Goal: Task Accomplishment & Management: Complete application form

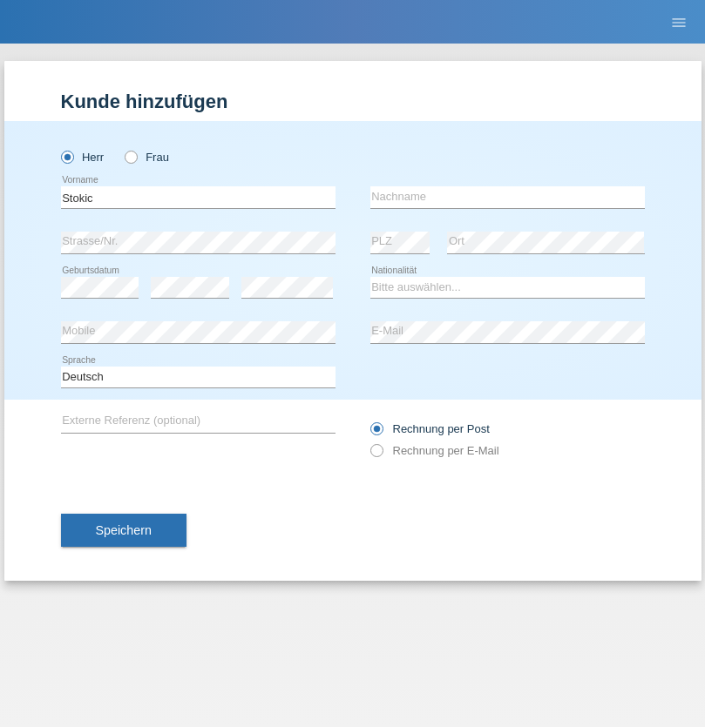
type input "Stokic"
click at [507, 197] on input "text" at bounding box center [507, 197] width 274 height 22
type input "[PERSON_NAME]"
select select "RS"
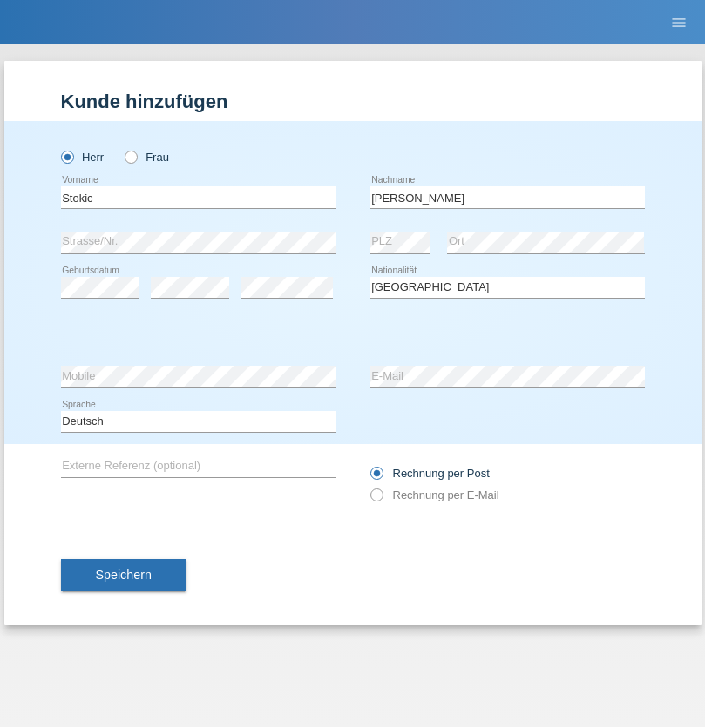
select select "C"
select select "15"
select select "06"
select select "1982"
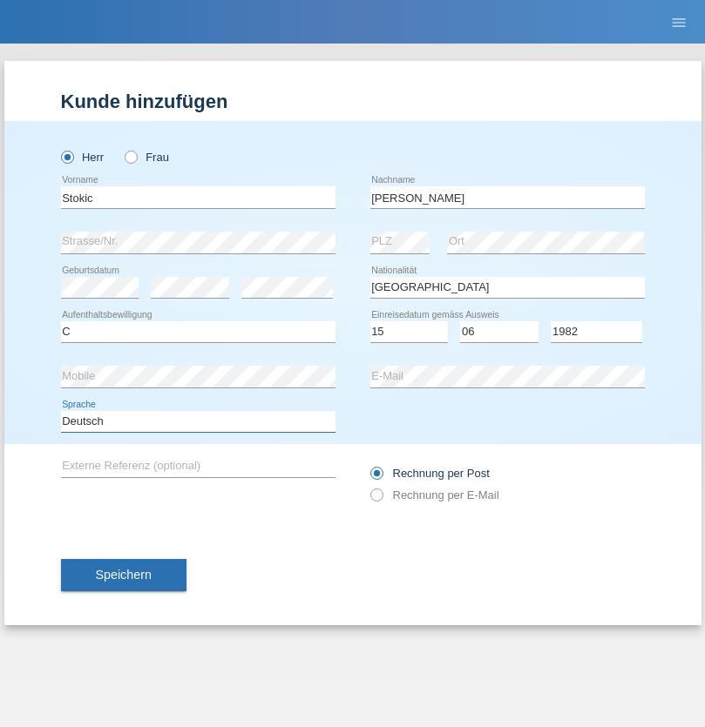
select select "en"
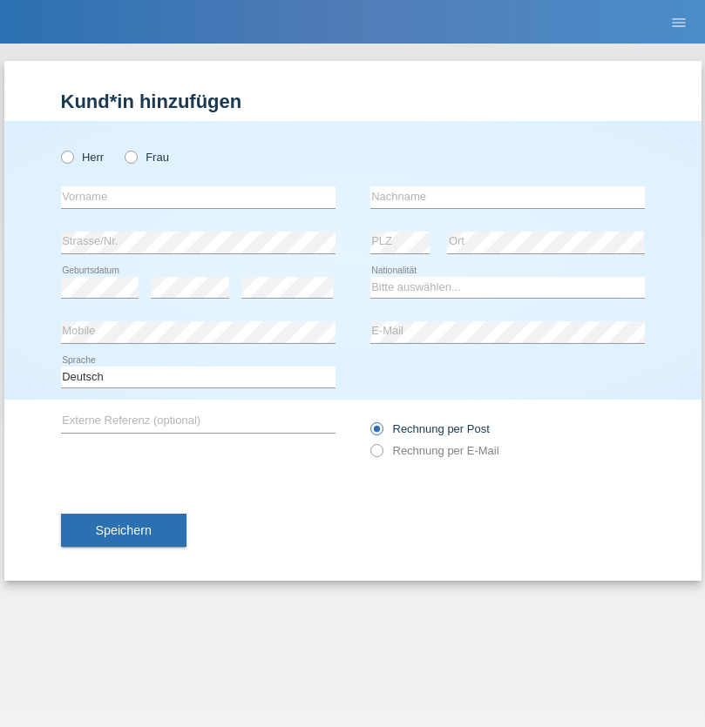
radio input "true"
click at [198, 197] on input "text" at bounding box center [198, 197] width 274 height 22
type input "Luca"
click at [507, 197] on input "text" at bounding box center [507, 197] width 274 height 22
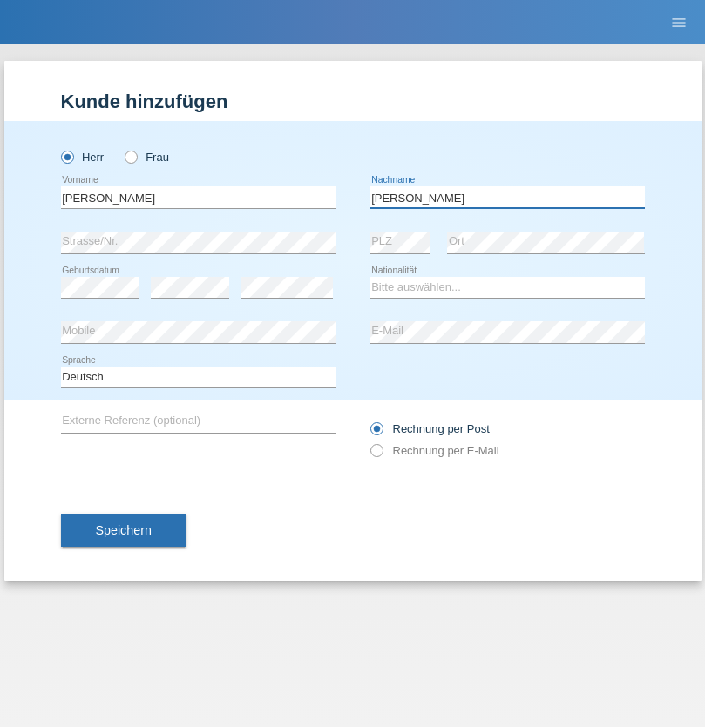
type input "Gilardoni"
select select "IT"
select select "C"
select select "05"
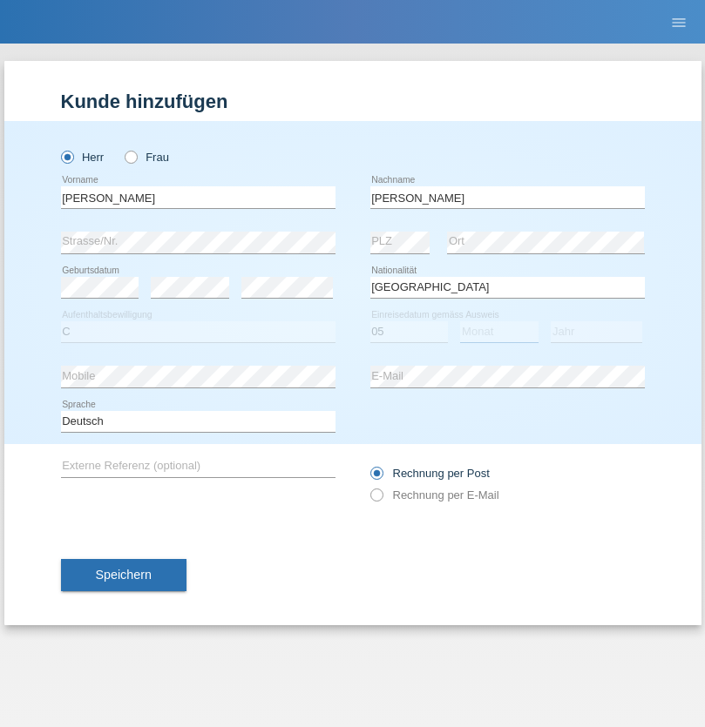
select select "09"
select select "2021"
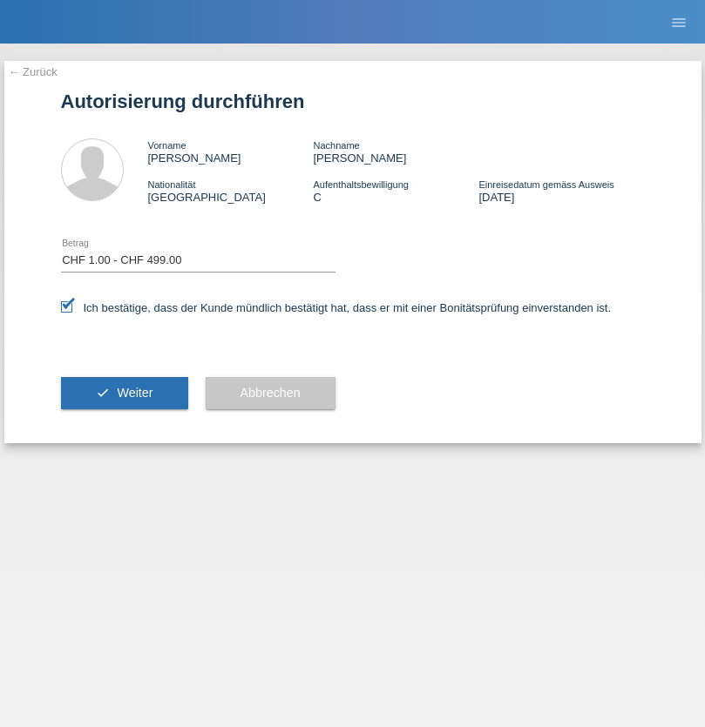
select select "1"
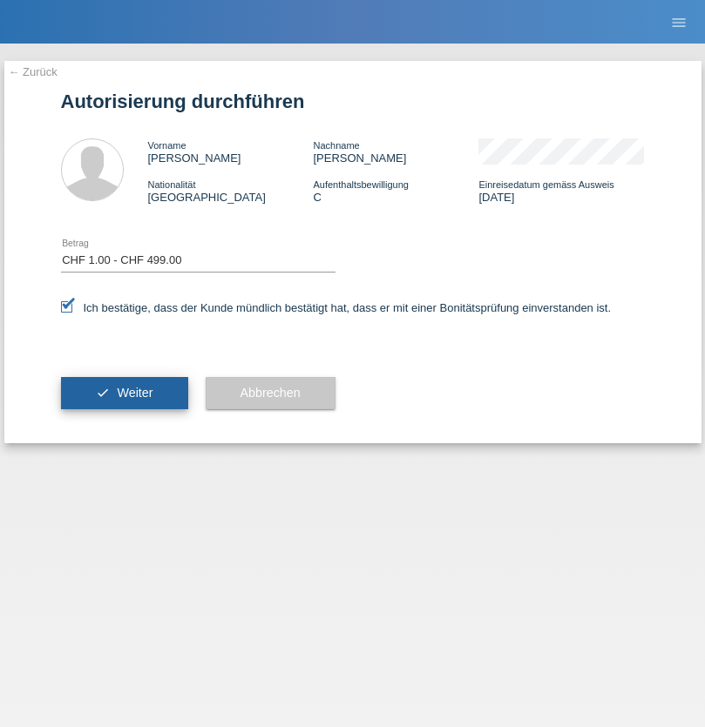
click at [124, 393] on span "Weiter" at bounding box center [135, 393] width 36 height 14
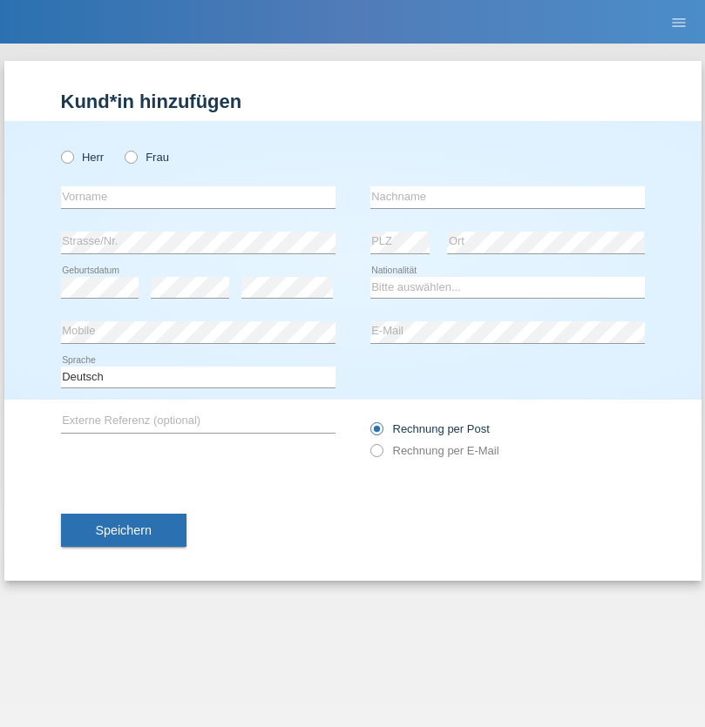
radio input "true"
click at [198, 197] on input "text" at bounding box center [198, 197] width 274 height 22
type input "Morgane"
click at [507, 197] on input "text" at bounding box center [507, 197] width 274 height 22
type input "Weber"
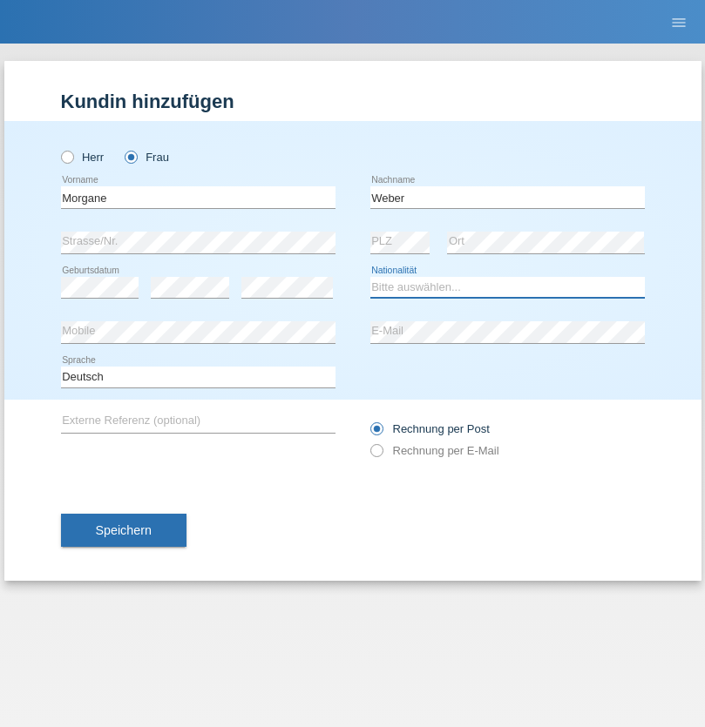
select select "CH"
radio input "true"
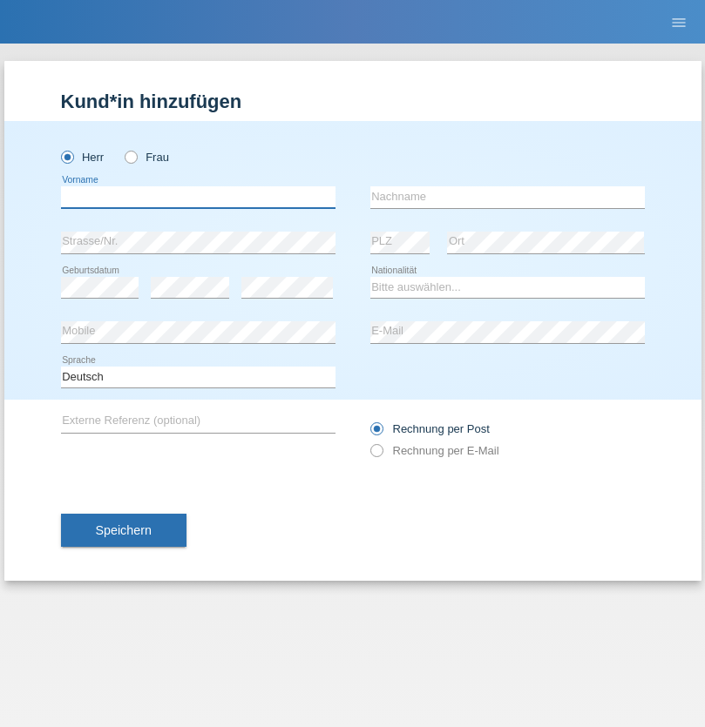
click at [198, 197] on input "text" at bounding box center [198, 197] width 274 height 22
type input "Michael"
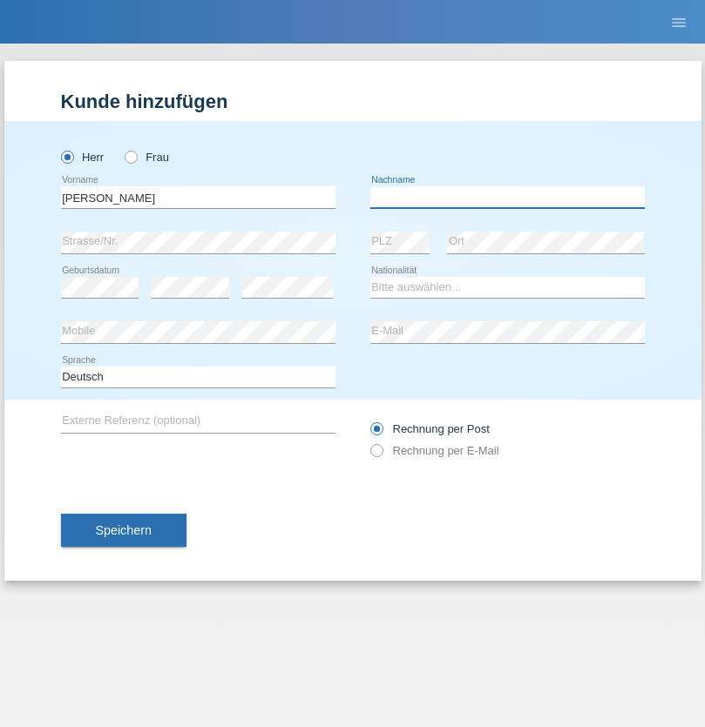
click at [507, 197] on input "text" at bounding box center [507, 197] width 274 height 22
type input "Pernet"
select select "CH"
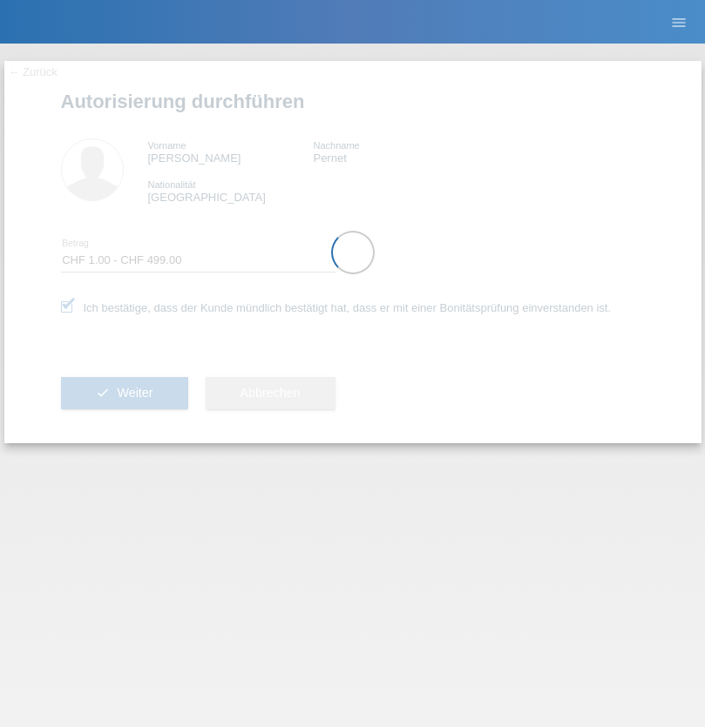
select select "1"
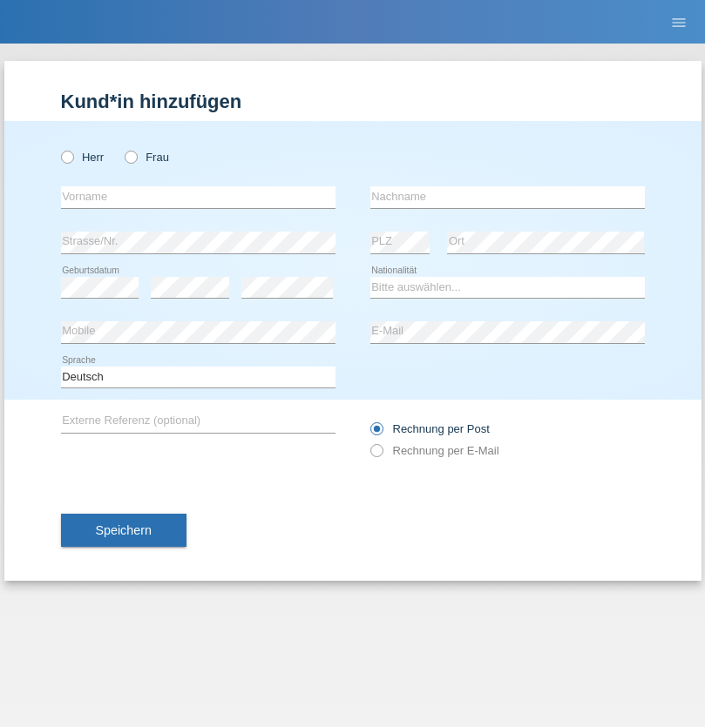
radio input "true"
click at [198, 197] on input "text" at bounding box center [198, 197] width 274 height 22
type input "Alex Mauricio"
click at [507, 197] on input "text" at bounding box center [507, 197] width 274 height 22
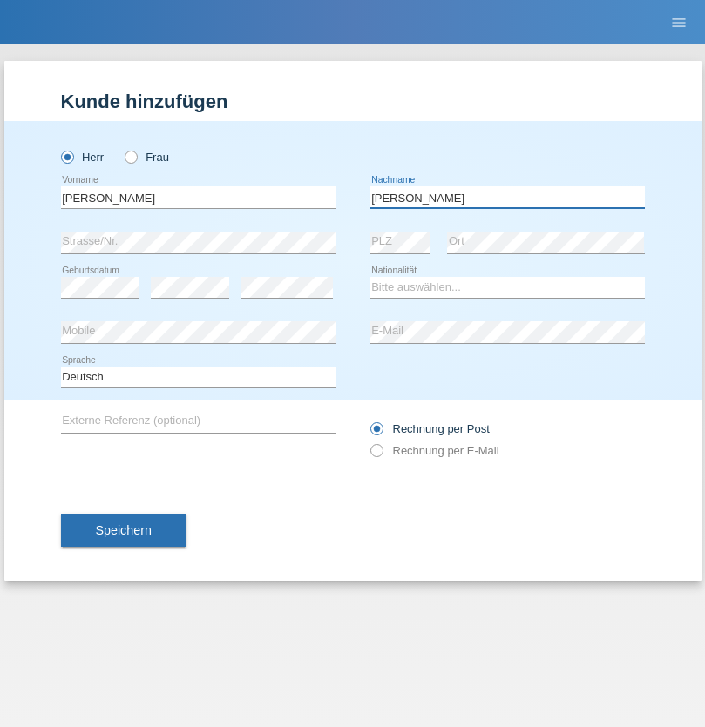
type input "Molina"
select select "ES"
select select "C"
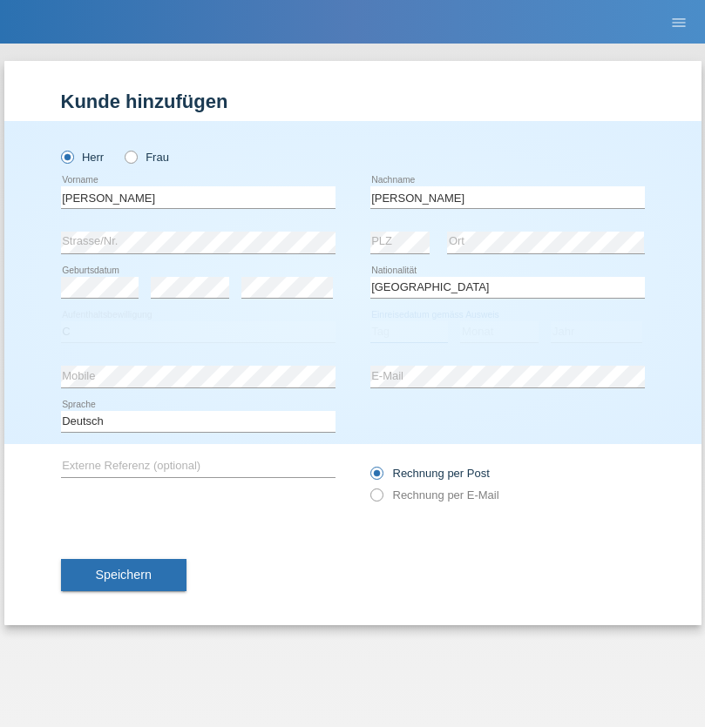
select select "27"
select select "10"
select select "2021"
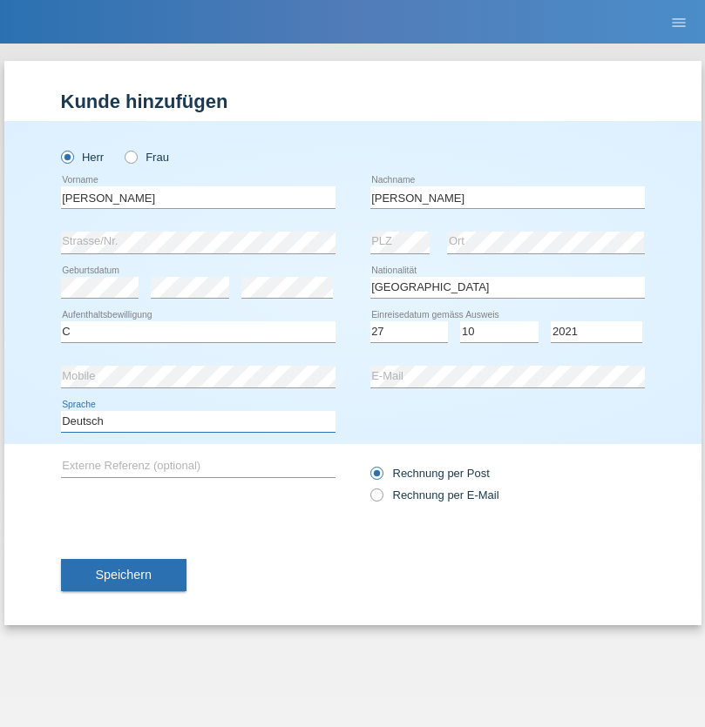
select select "en"
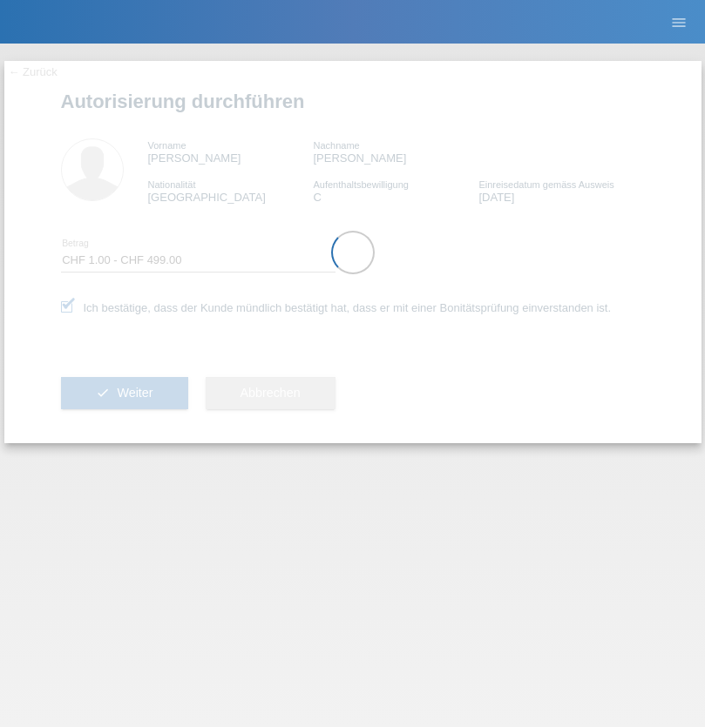
select select "1"
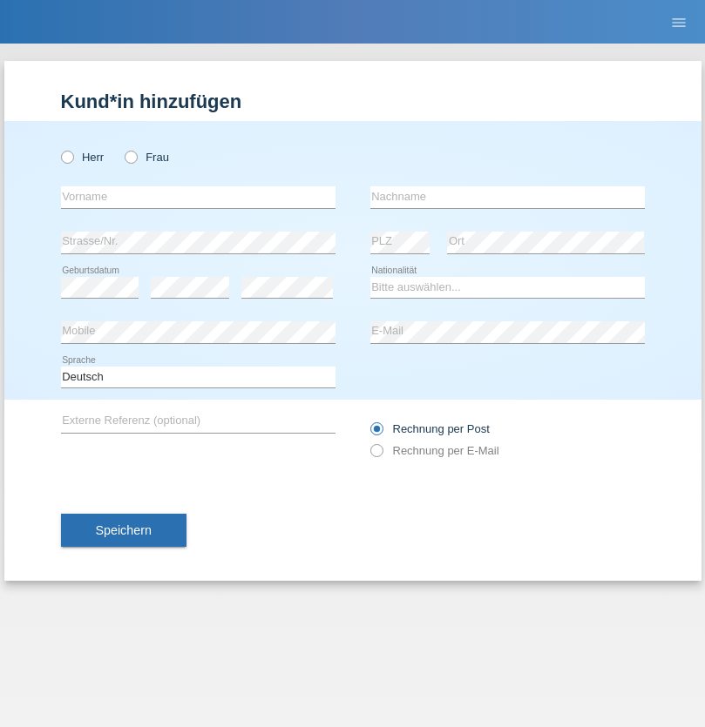
radio input "true"
click at [198, 197] on input "text" at bounding box center [198, 197] width 274 height 22
type input "Dunja"
click at [507, 197] on input "text" at bounding box center [507, 197] width 274 height 22
type input "Stefanko"
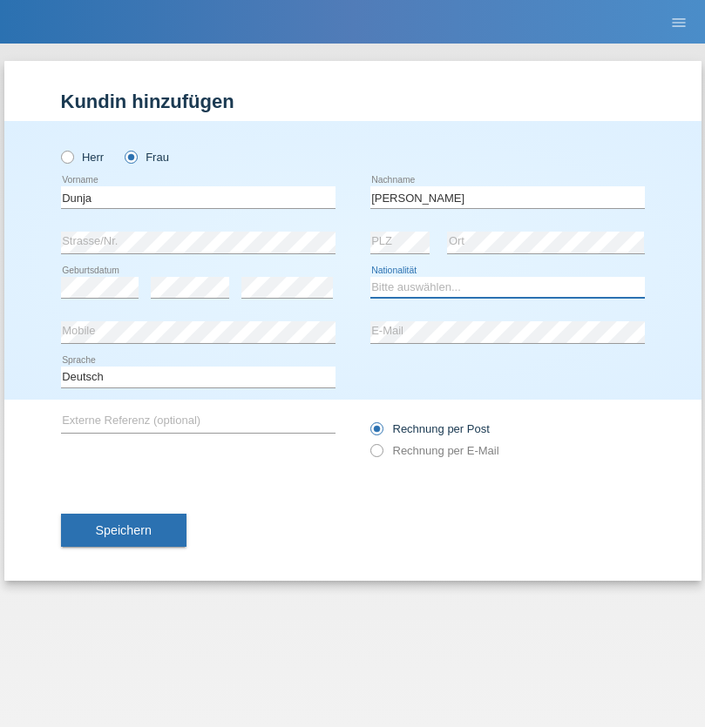
select select "HR"
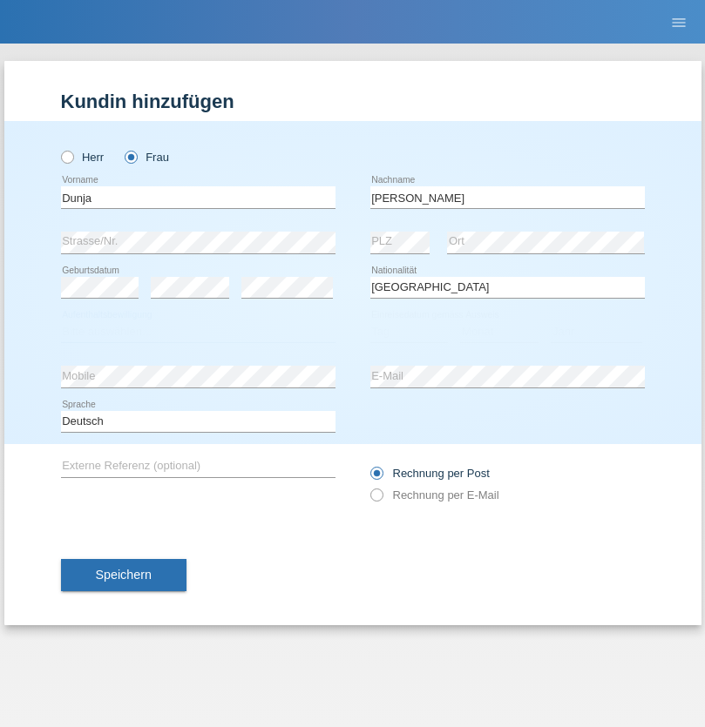
select select "C"
select select "02"
select select "09"
select select "2021"
